Goal: Check status: Check status

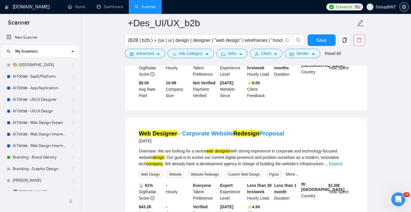
scroll to position [170, 0]
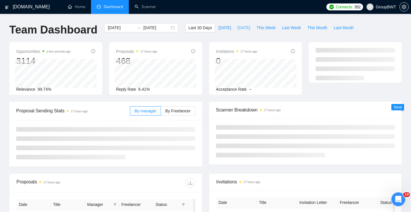
click at [239, 28] on span "[DATE]" at bounding box center [244, 28] width 13 height 6
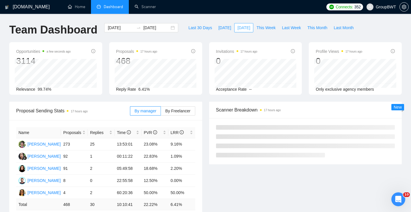
type input "[DATE]"
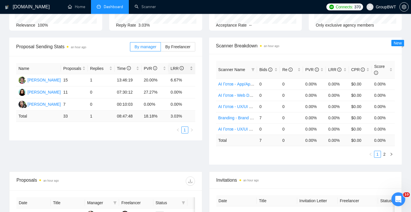
scroll to position [63, 0]
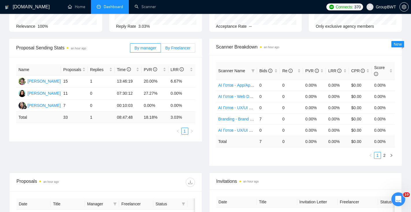
click at [188, 45] on label "By Freelancer" at bounding box center [178, 47] width 34 height 9
click at [161, 49] on input "By Freelancer" at bounding box center [161, 49] width 0 height 0
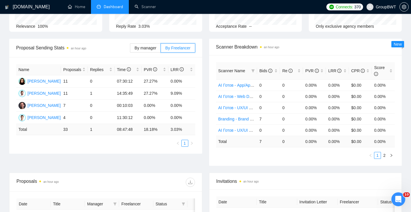
scroll to position [0, 0]
